Goal: Check status

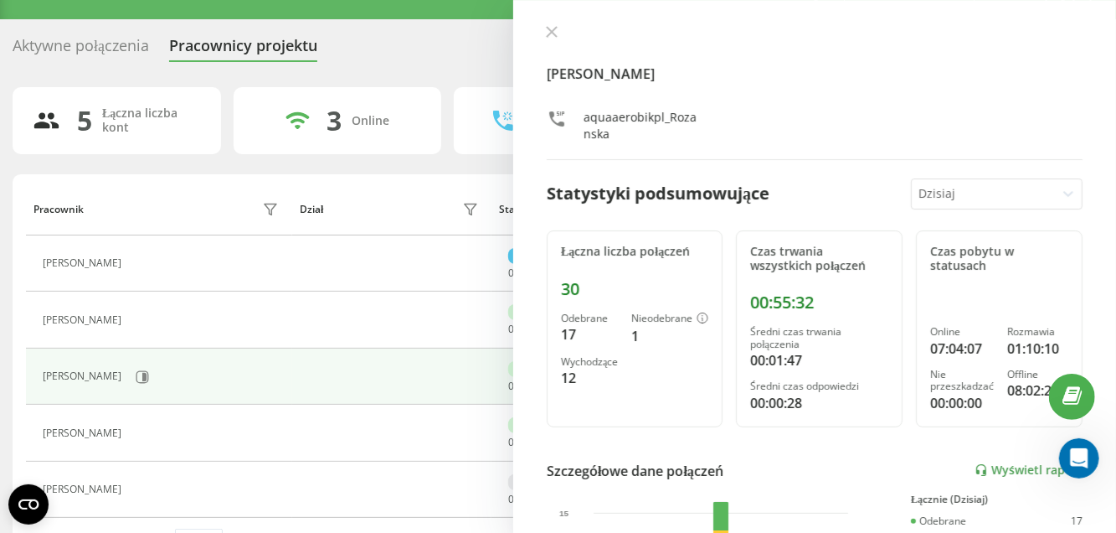
click at [554, 23] on div "[PERSON_NAME] aquaaerobikpl_Rozanska Statystyki podsumowujące [DATE] Łączna lic…" at bounding box center [814, 266] width 603 height 533
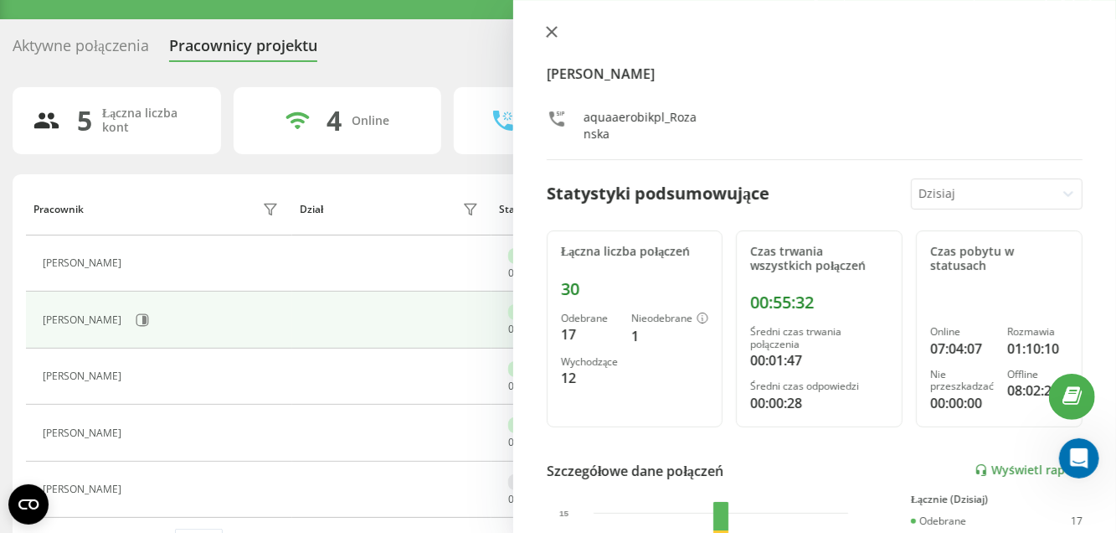
click at [552, 35] on icon at bounding box center [552, 32] width 12 height 12
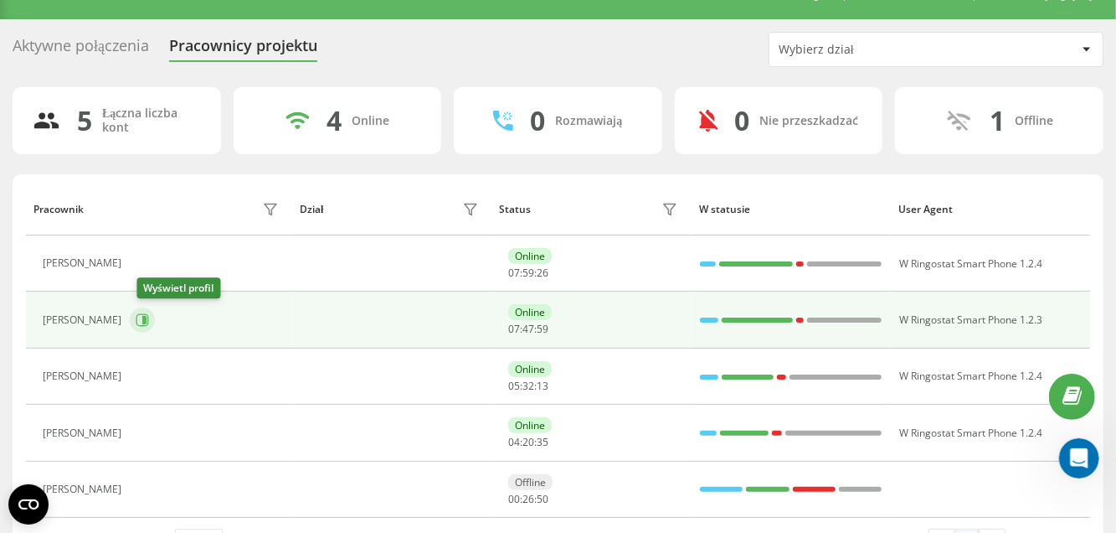
click at [149, 320] on icon at bounding box center [142, 319] width 13 height 13
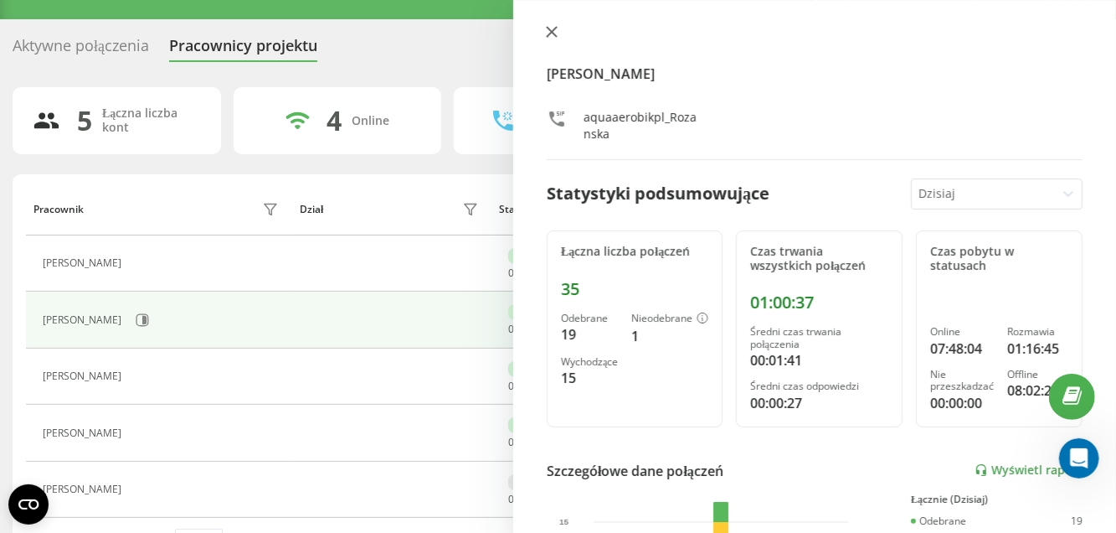
click at [552, 31] on icon at bounding box center [552, 32] width 10 height 10
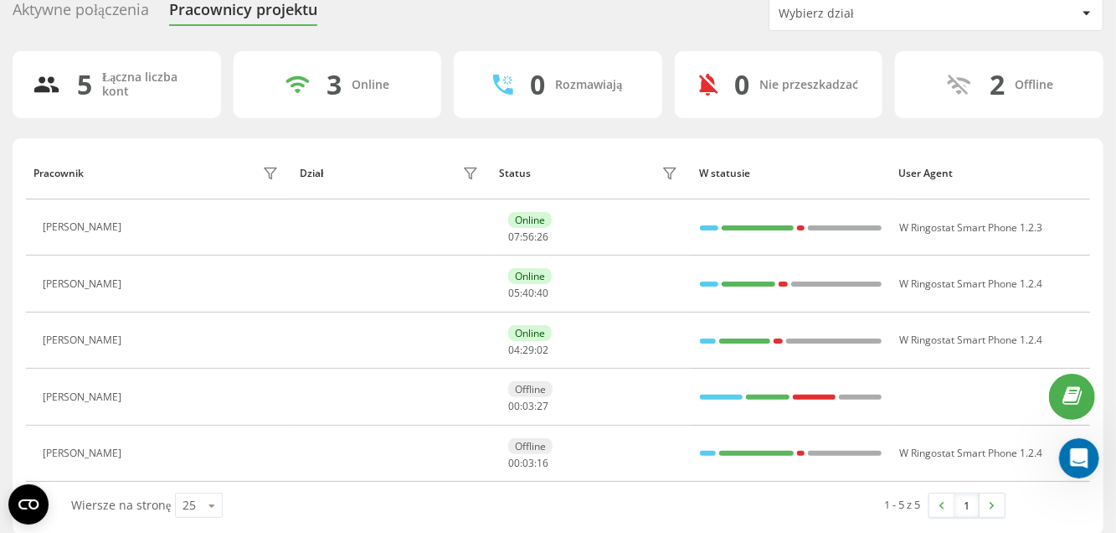
scroll to position [80, 0]
